Goal: Navigation & Orientation: Find specific page/section

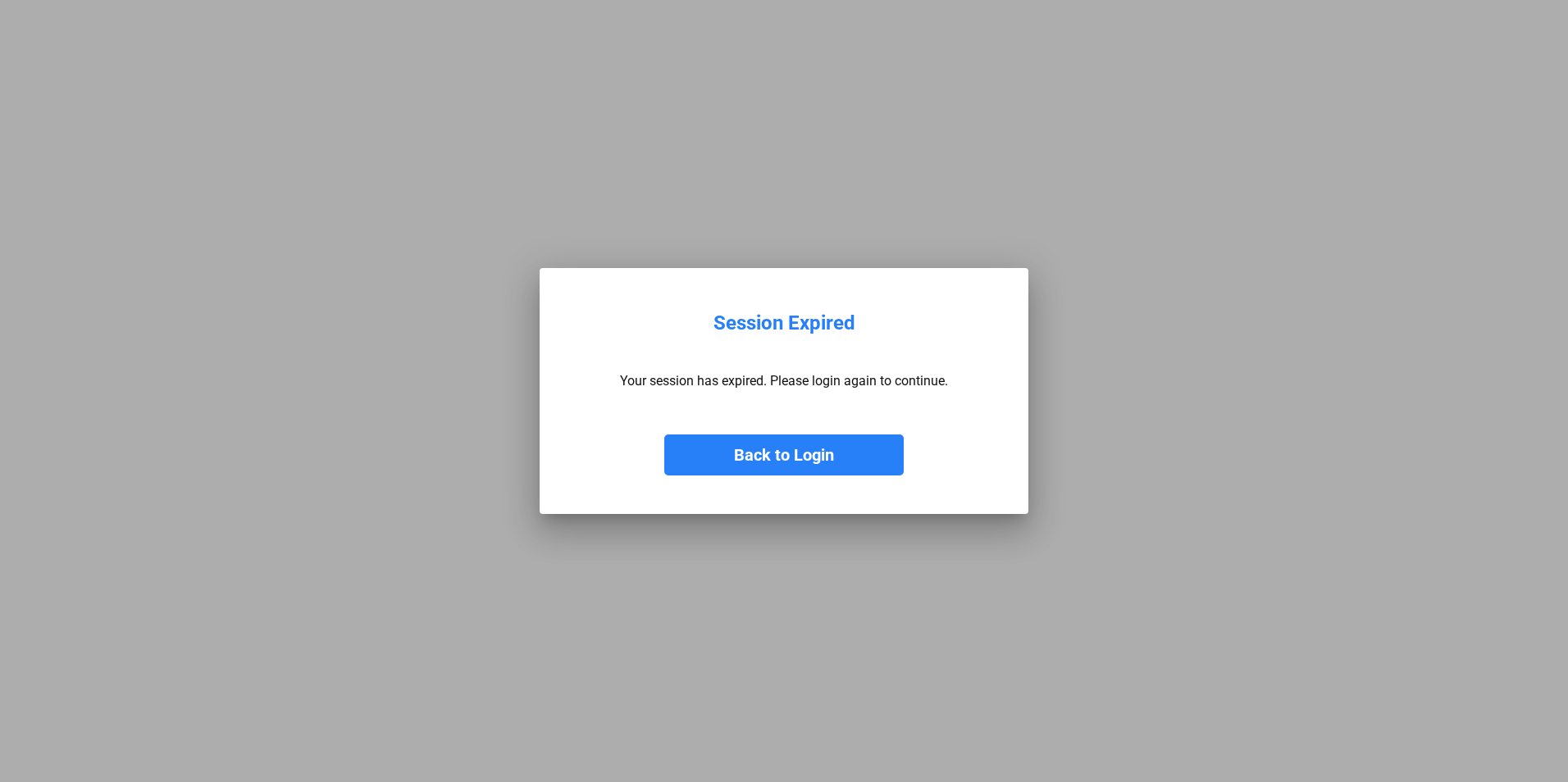
click at [799, 449] on button "Back to Login" at bounding box center [783, 454] width 239 height 41
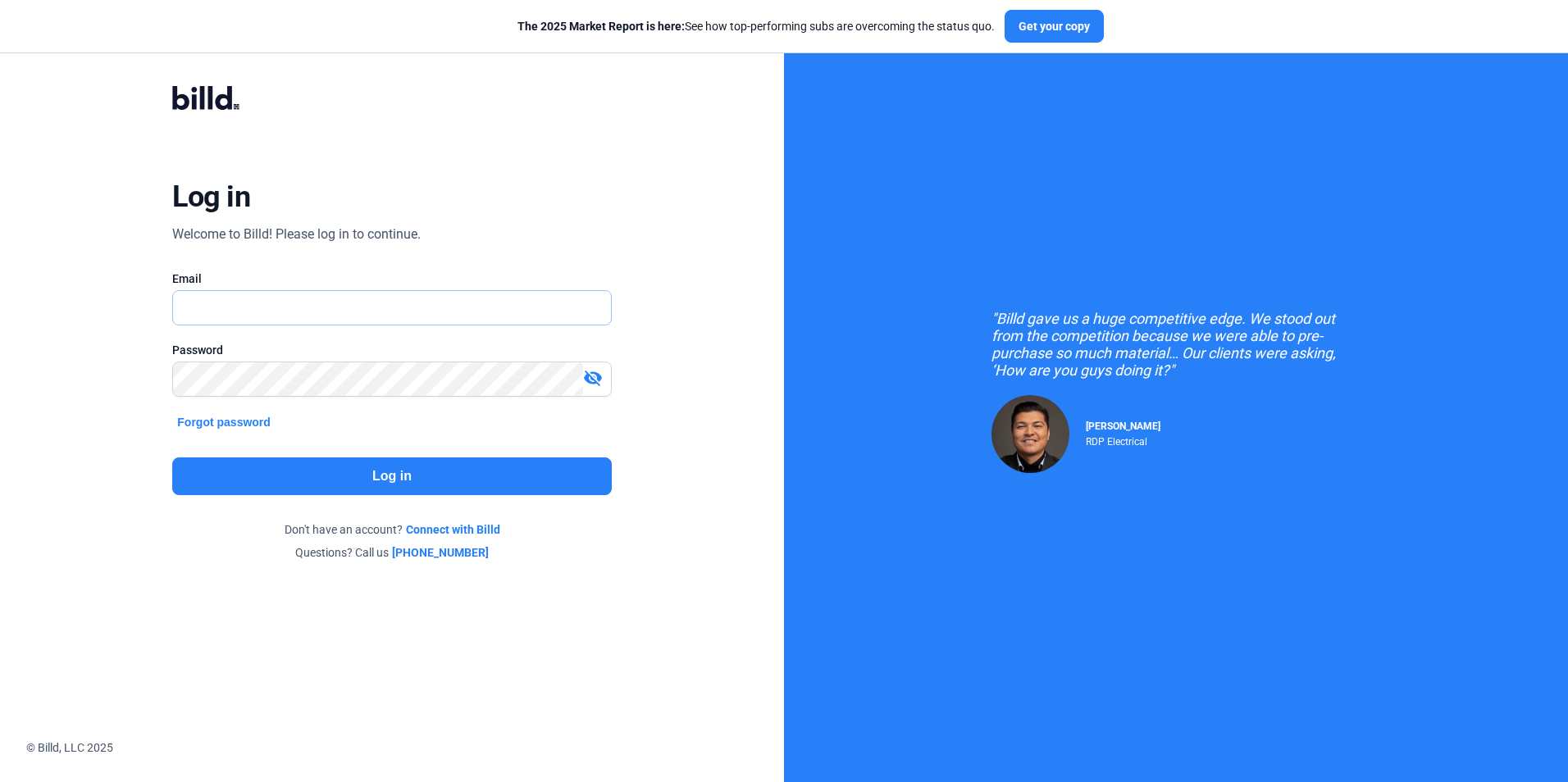
type input "[EMAIL_ADDRESS][DOMAIN_NAME]"
click at [399, 480] on button "Log in" at bounding box center [392, 476] width 439 height 38
